Goal: Register for event/course

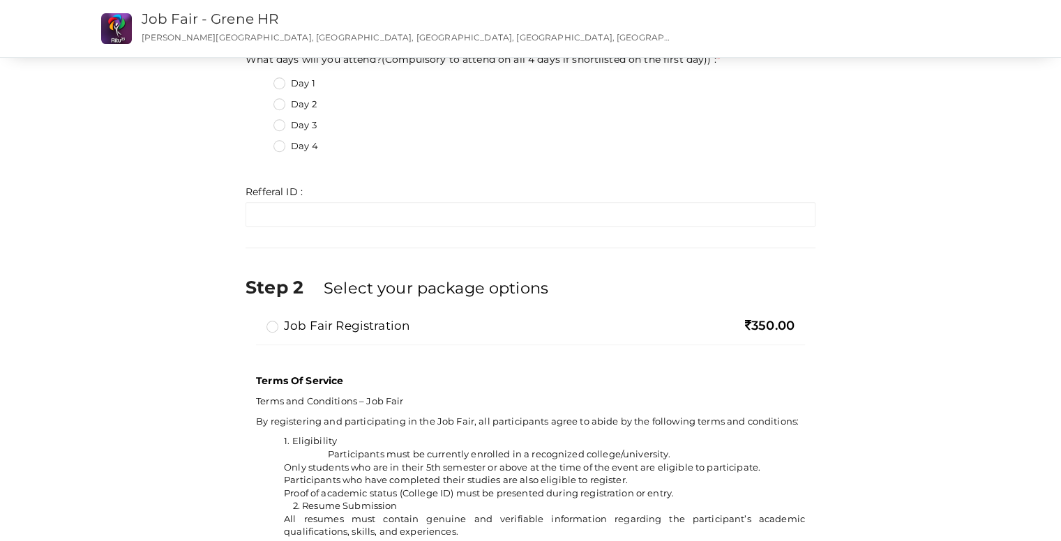
scroll to position [667, 0]
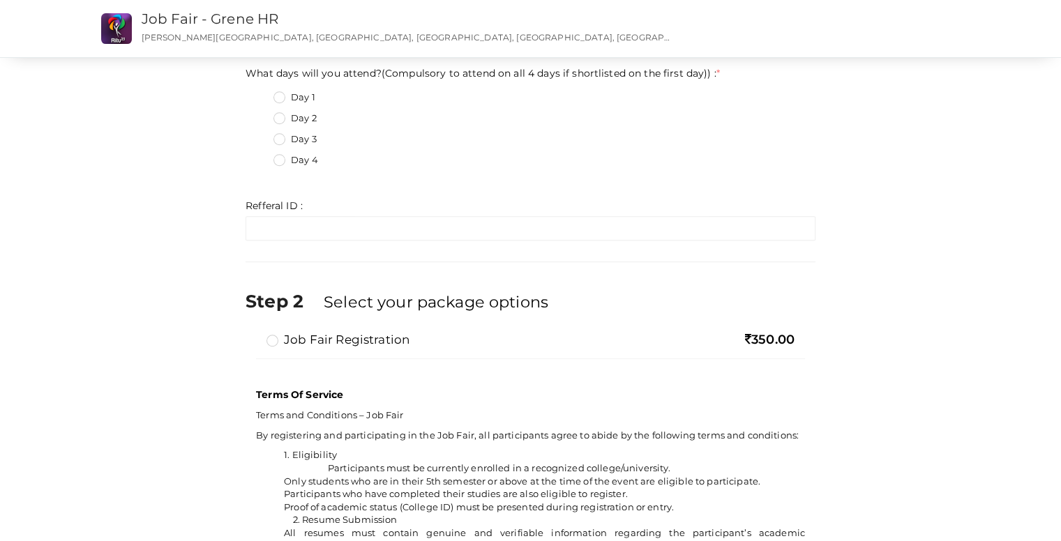
click at [274, 336] on label "Job Fair Registration" at bounding box center [338, 339] width 143 height 17
click at [253, 334] on input "Job Fair Registration" at bounding box center [253, 334] width 0 height 0
click at [274, 336] on label "Job Fair Registration" at bounding box center [338, 339] width 143 height 17
click at [253, 334] on input "Job Fair Registration" at bounding box center [253, 334] width 0 height 0
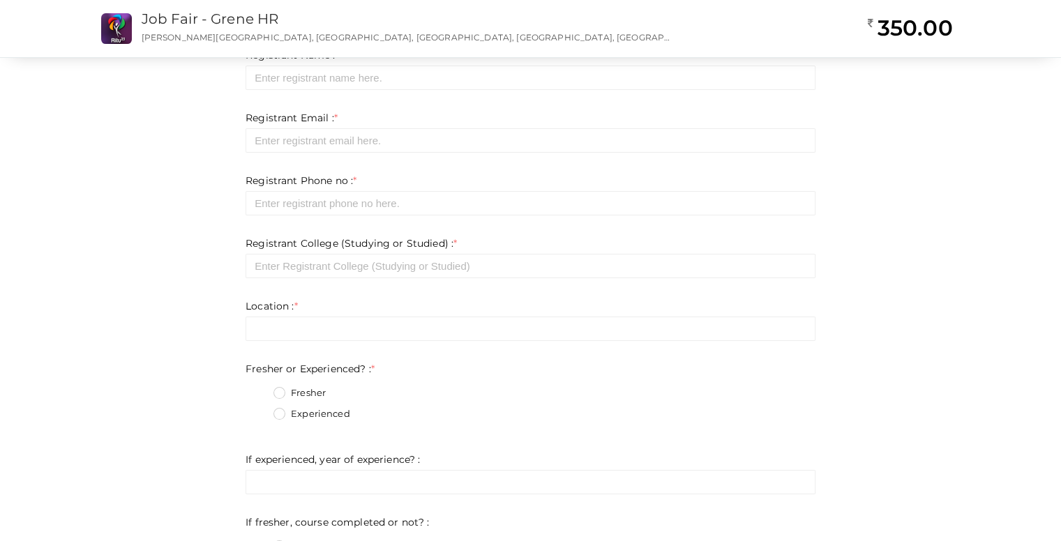
scroll to position [0, 0]
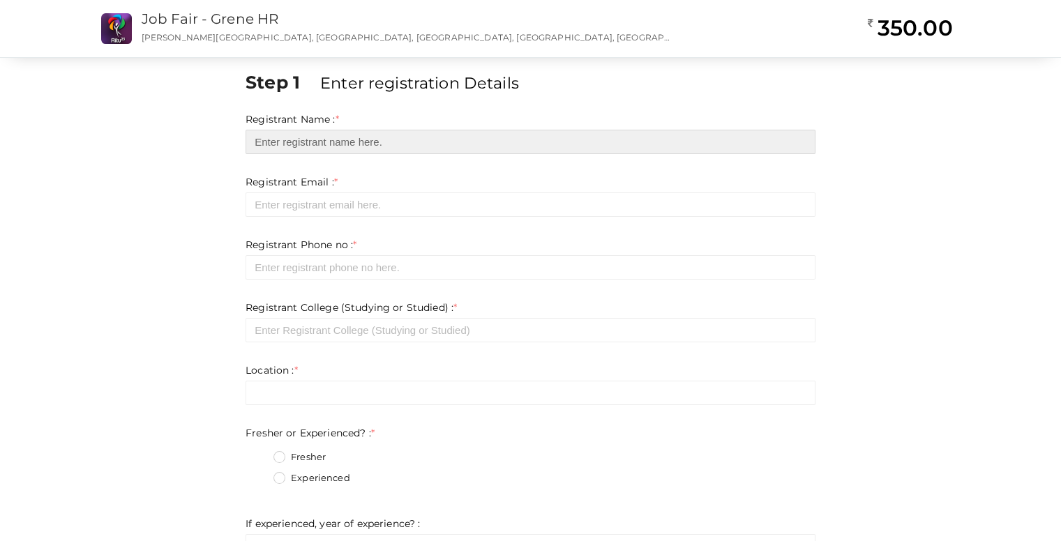
click at [324, 146] on input "text" at bounding box center [531, 142] width 570 height 24
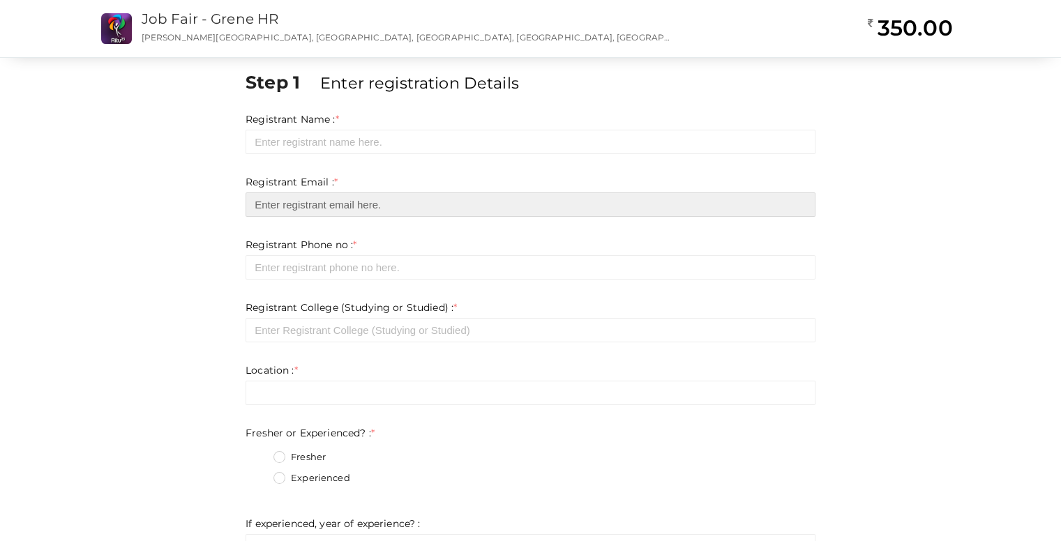
click at [310, 201] on input "email" at bounding box center [531, 205] width 570 height 24
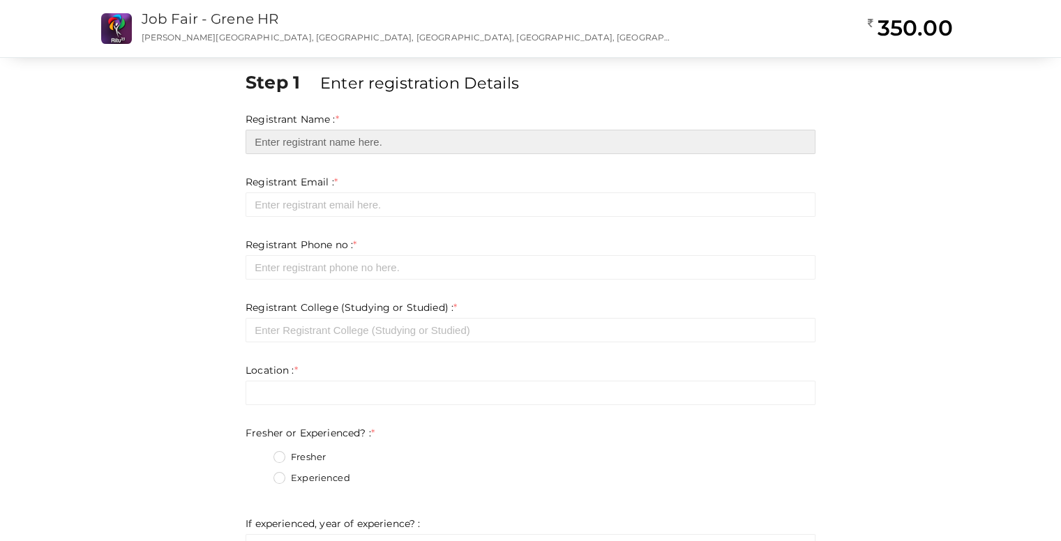
click at [327, 146] on input "text" at bounding box center [531, 142] width 570 height 24
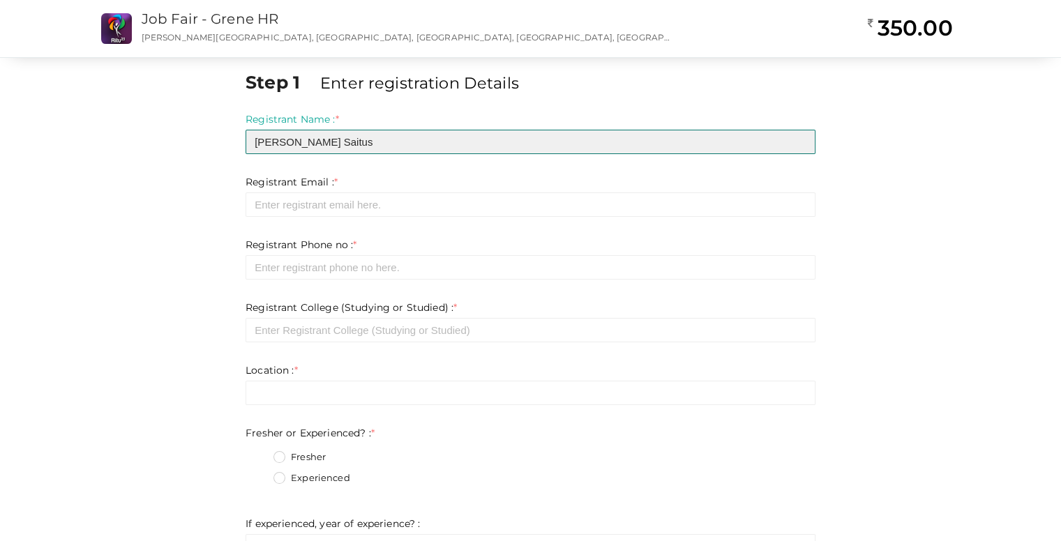
type input "[PERSON_NAME] Saitus"
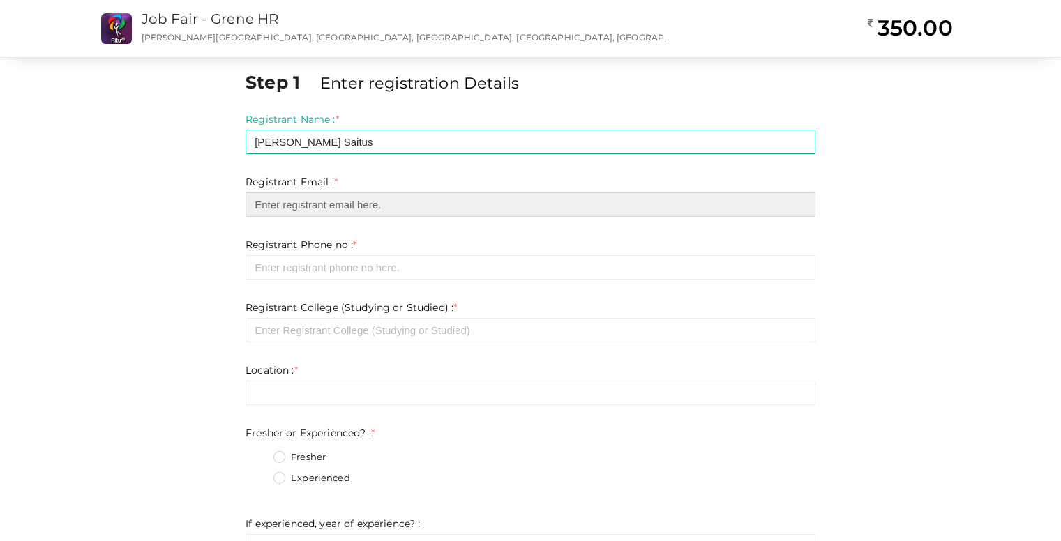
click at [358, 213] on input "email" at bounding box center [531, 205] width 570 height 24
type input "[EMAIL_ADDRESS][DOMAIN_NAME]"
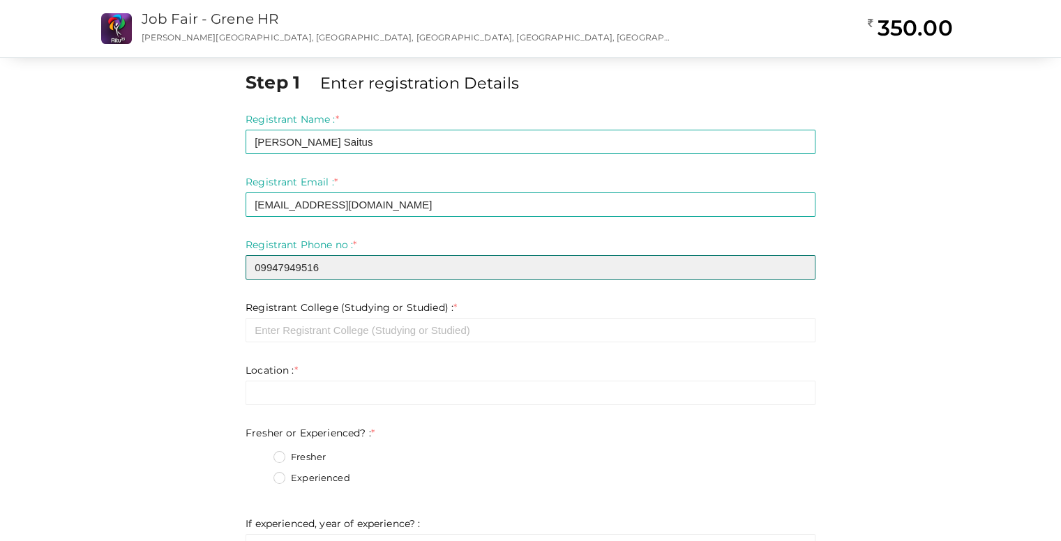
click at [259, 269] on input "09947949516" at bounding box center [531, 267] width 570 height 24
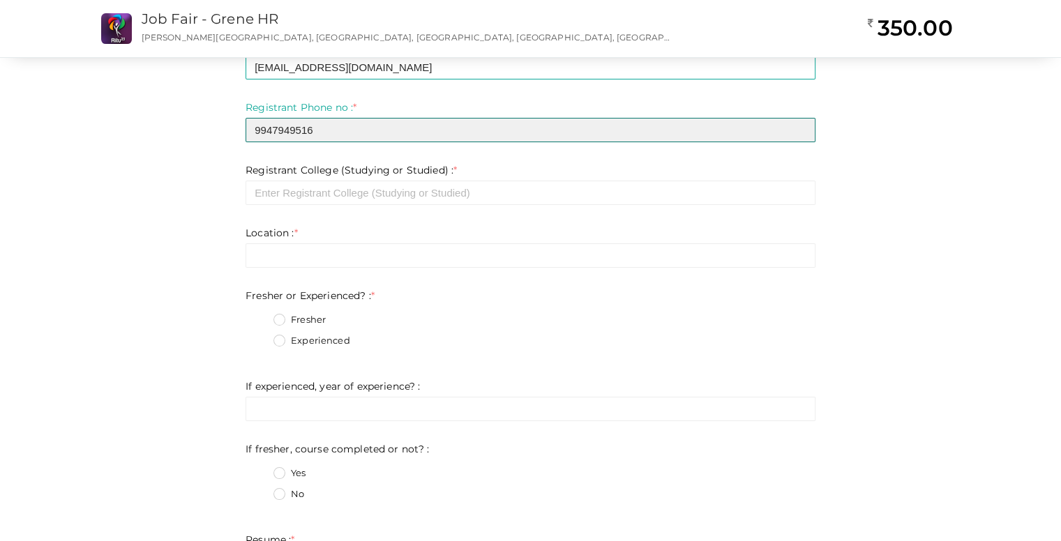
scroll to position [140, 0]
type input "9947949516"
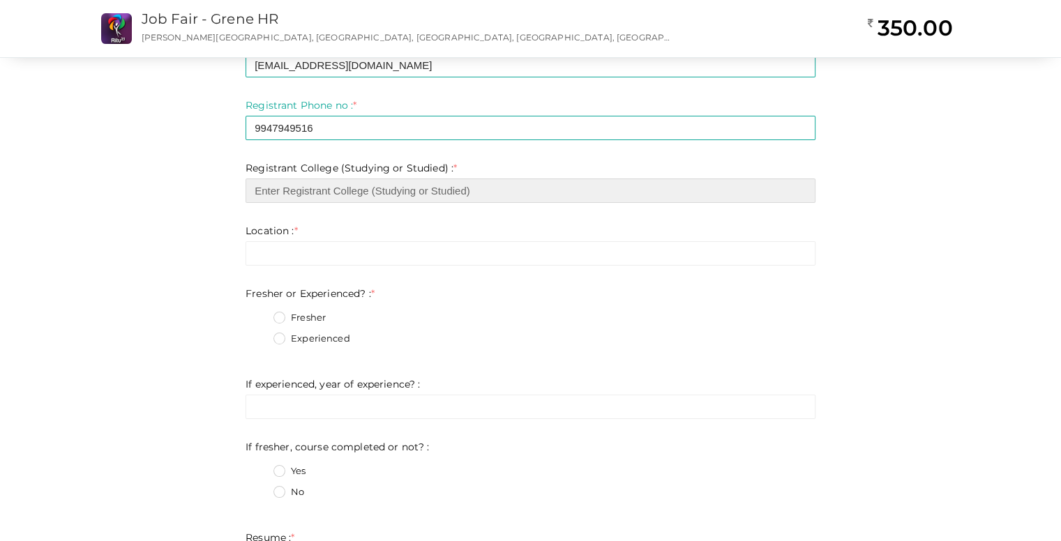
click at [311, 182] on input "text" at bounding box center [531, 191] width 570 height 24
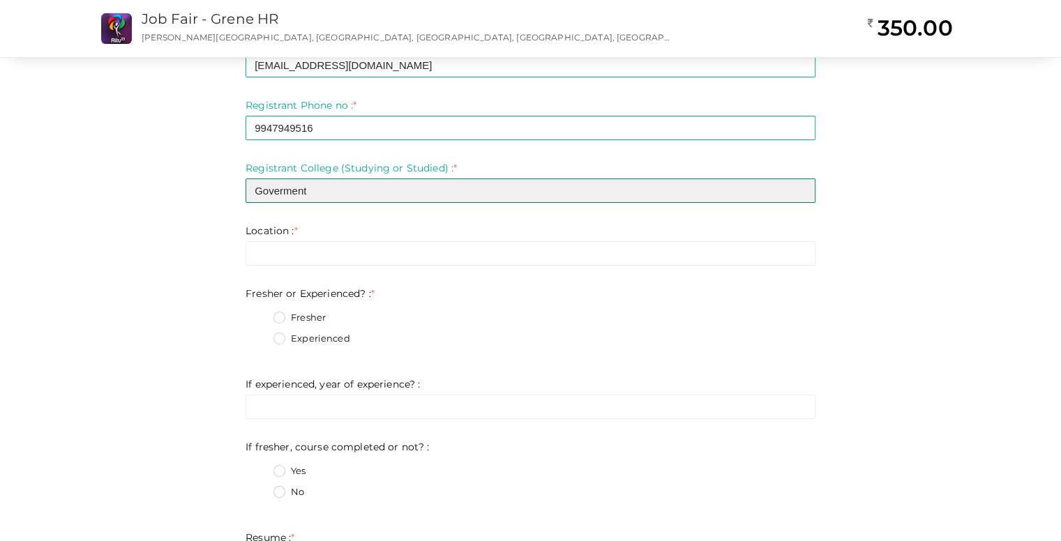
drag, startPoint x: 315, startPoint y: 189, endPoint x: 220, endPoint y: 185, distance: 95.7
paste input "nment Engineering College Idukki"
type input "Government Engineering College Idukki"
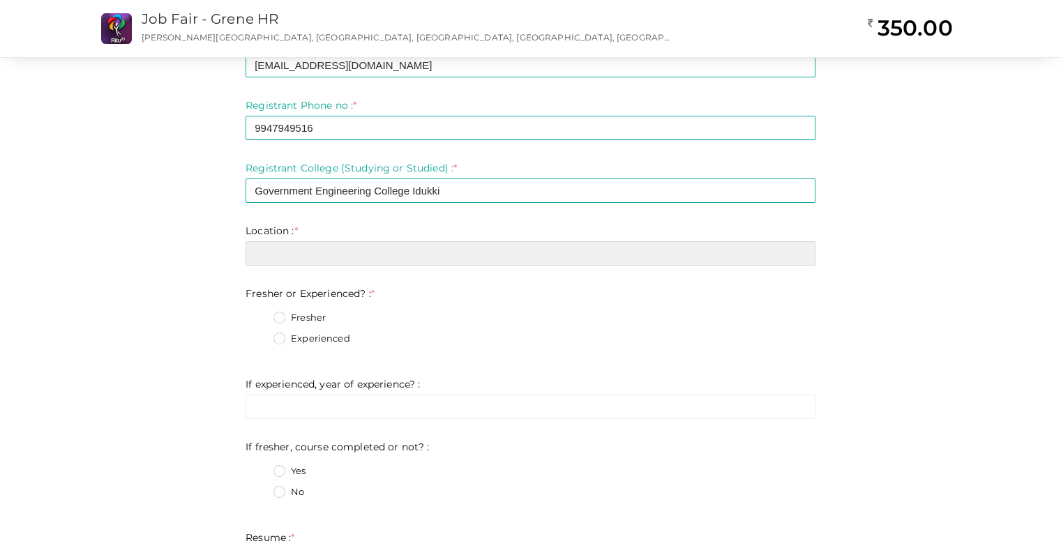
click at [280, 255] on input "text" at bounding box center [531, 253] width 570 height 24
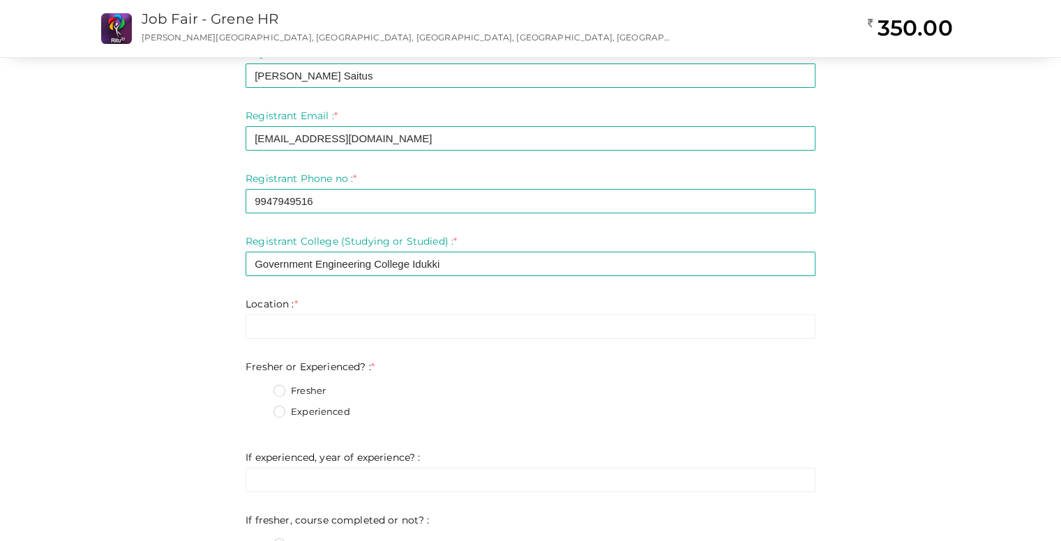
scroll to position [0, 0]
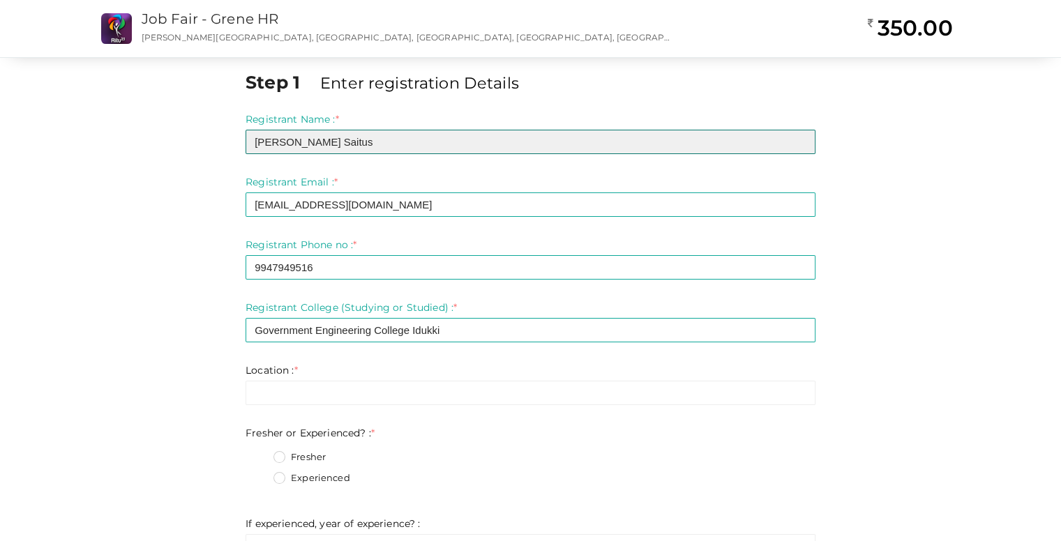
click at [324, 143] on input "[PERSON_NAME] Saitus" at bounding box center [531, 142] width 570 height 24
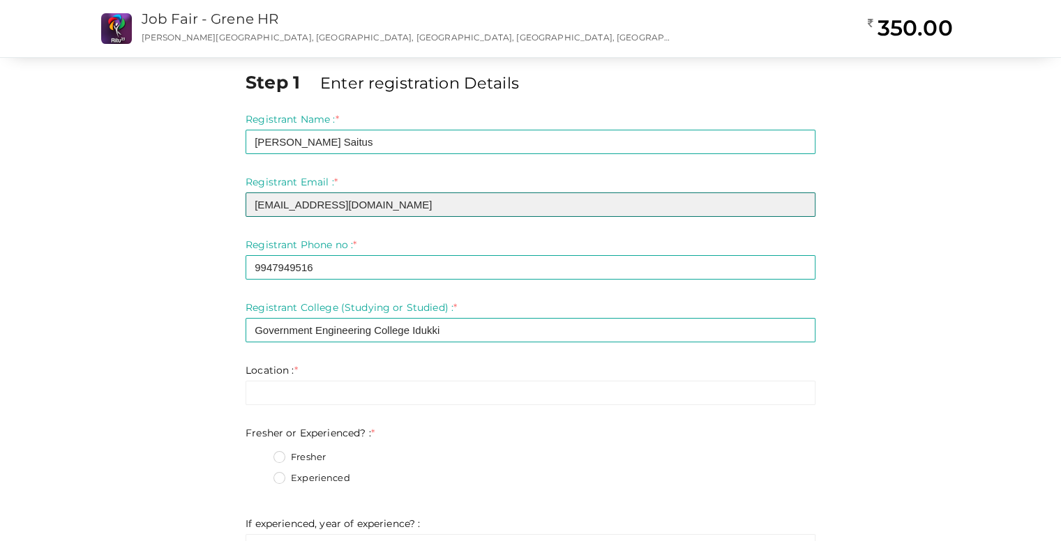
click at [433, 211] on input "[EMAIL_ADDRESS][DOMAIN_NAME]" at bounding box center [531, 205] width 570 height 24
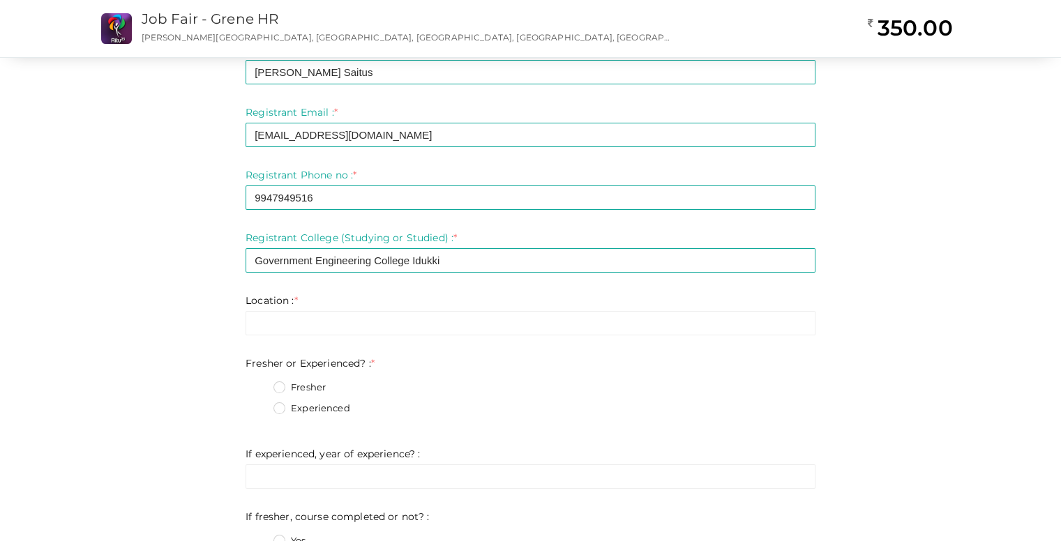
click at [303, 337] on form "Registrant Name : * [PERSON_NAME] Saitus Required. Invalid email Invalid phone …" at bounding box center [531, 440] width 570 height 795
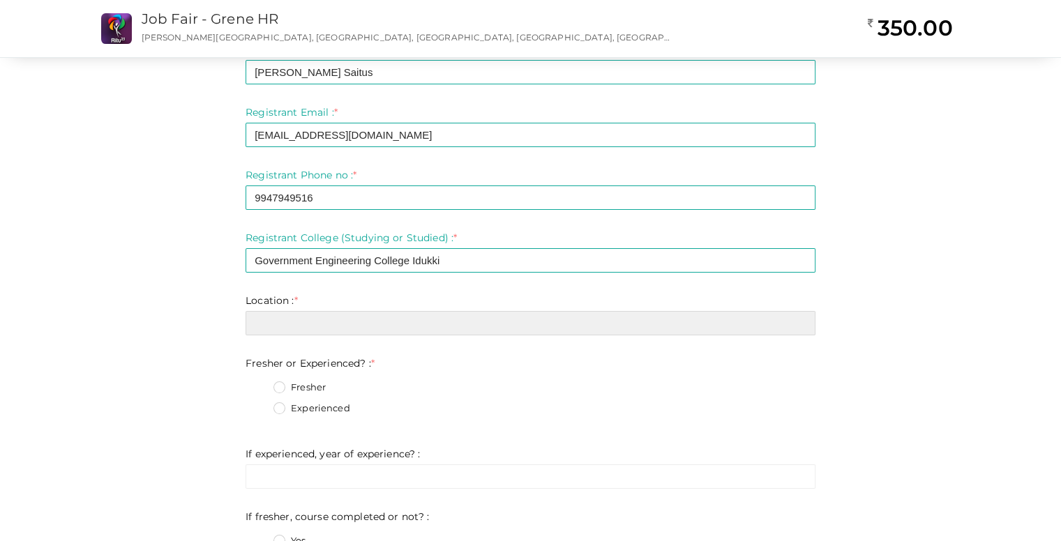
click at [296, 328] on input "text" at bounding box center [531, 323] width 570 height 24
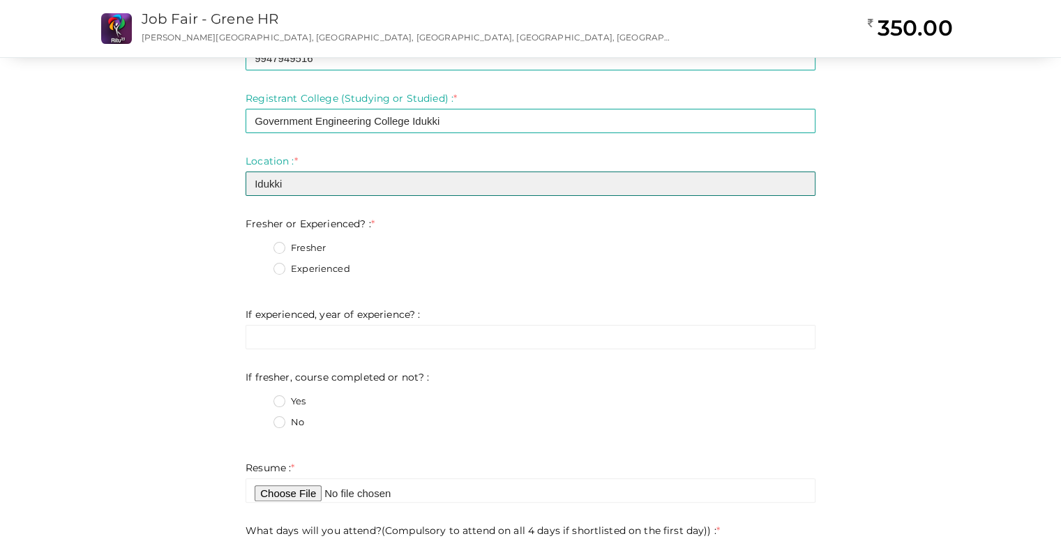
type input "Idukki"
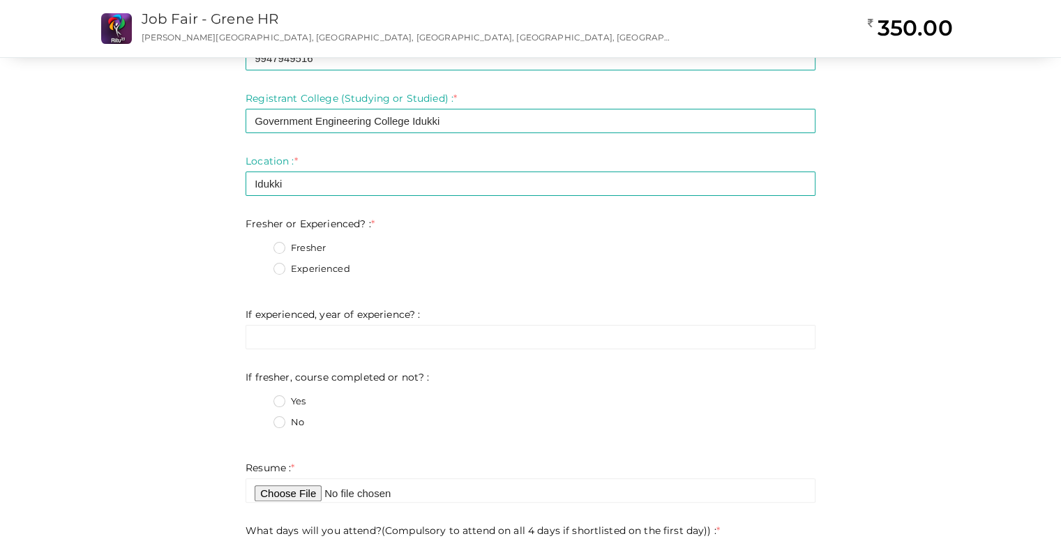
click at [281, 250] on label "Fresher" at bounding box center [299, 248] width 52 height 14
click at [260, 244] on Experienced\?\+0 "Fresher" at bounding box center [260, 244] width 0 height 0
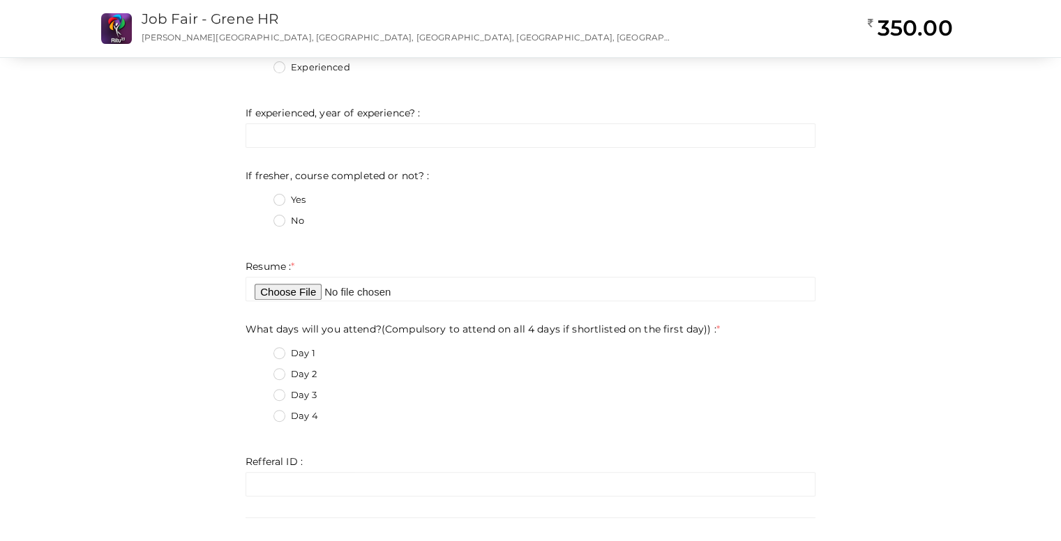
scroll to position [419, 0]
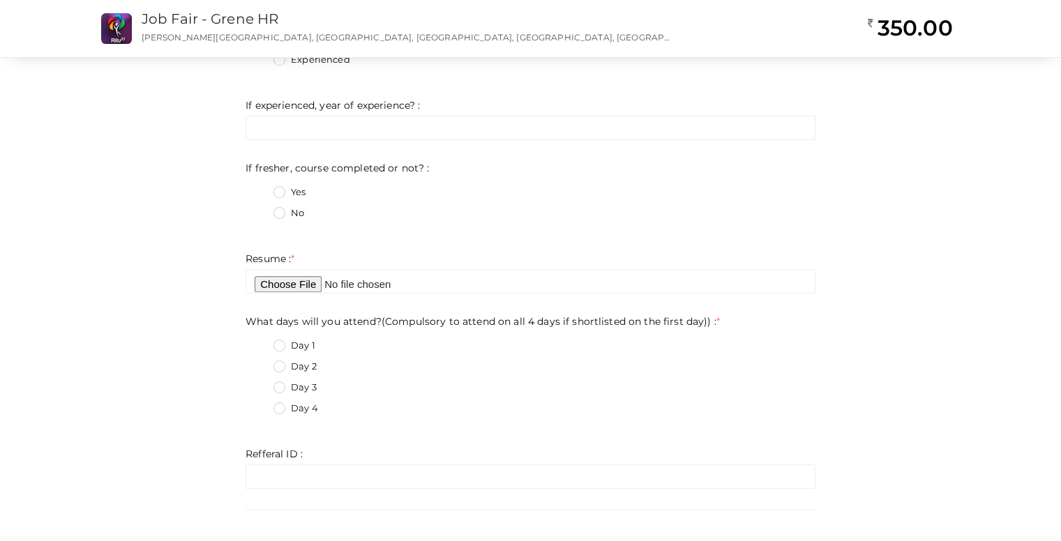
click at [280, 215] on label "No" at bounding box center [288, 214] width 31 height 14
click at [260, 209] on not\?\+1 "No" at bounding box center [260, 209] width 0 height 0
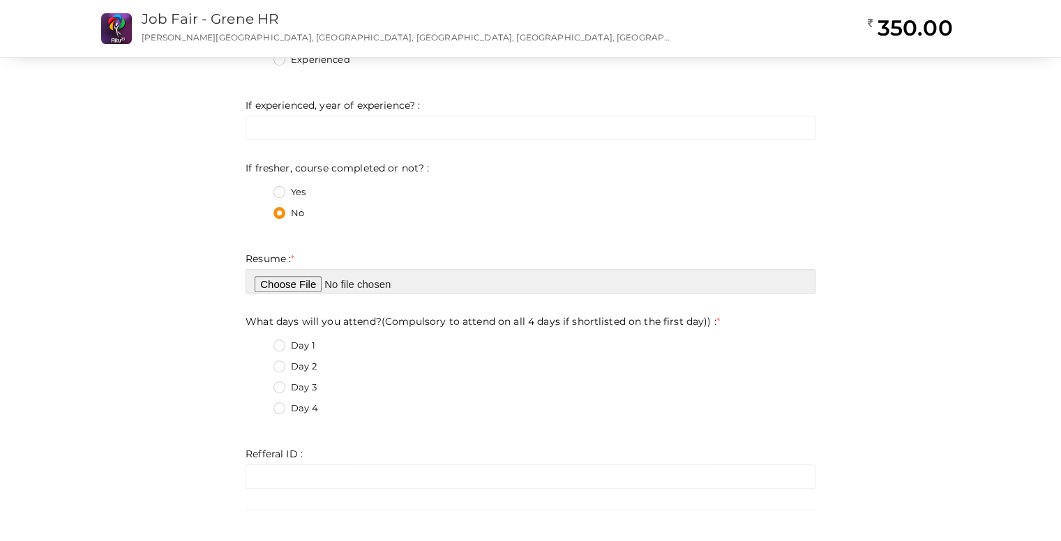
click at [302, 285] on input "file" at bounding box center [531, 281] width 570 height 24
click at [313, 284] on input "file" at bounding box center [531, 281] width 570 height 24
click at [363, 285] on input "file" at bounding box center [531, 281] width 570 height 24
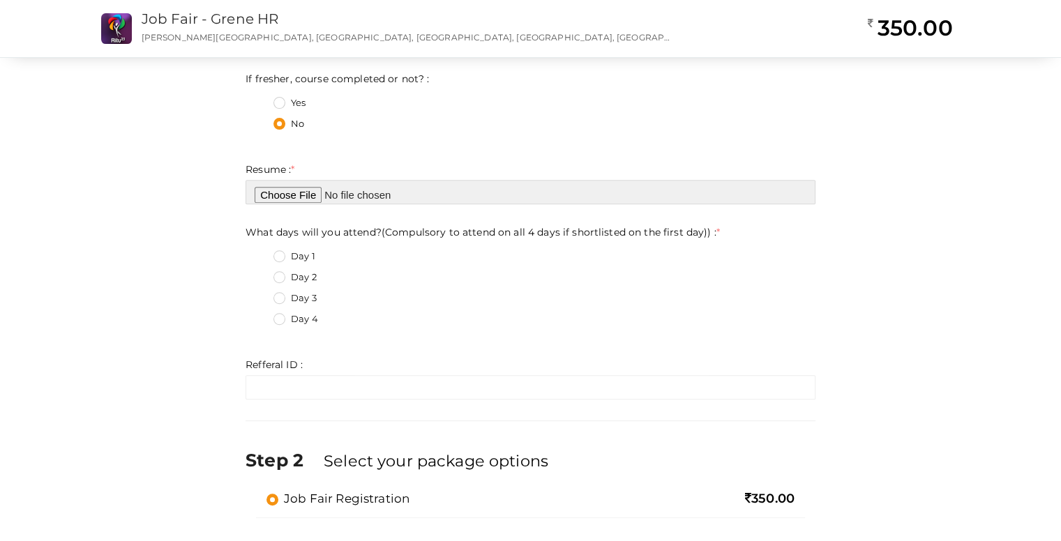
scroll to position [628, 0]
